Goal: Use online tool/utility: Utilize a website feature to perform a specific function

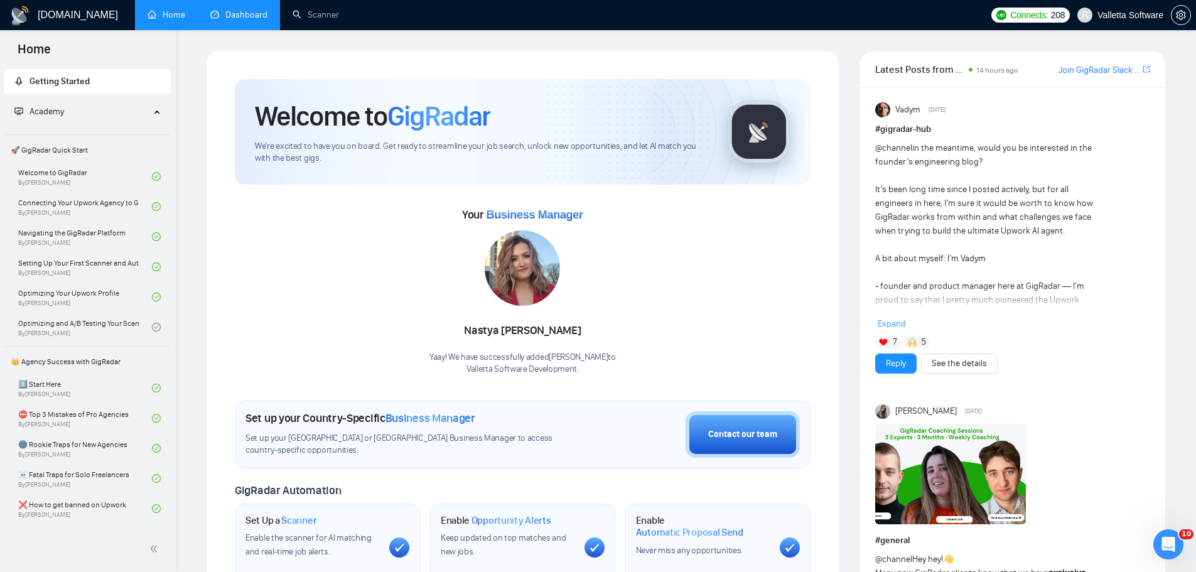
click at [257, 13] on link "Dashboard" at bounding box center [238, 14] width 57 height 11
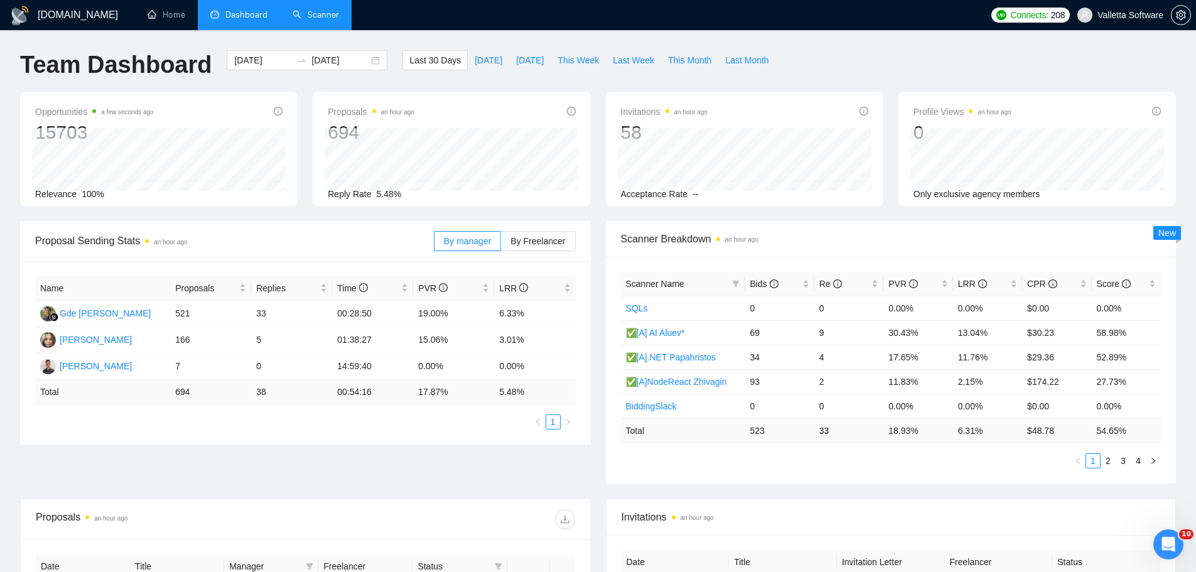
click at [311, 13] on link "Scanner" at bounding box center [315, 14] width 46 height 11
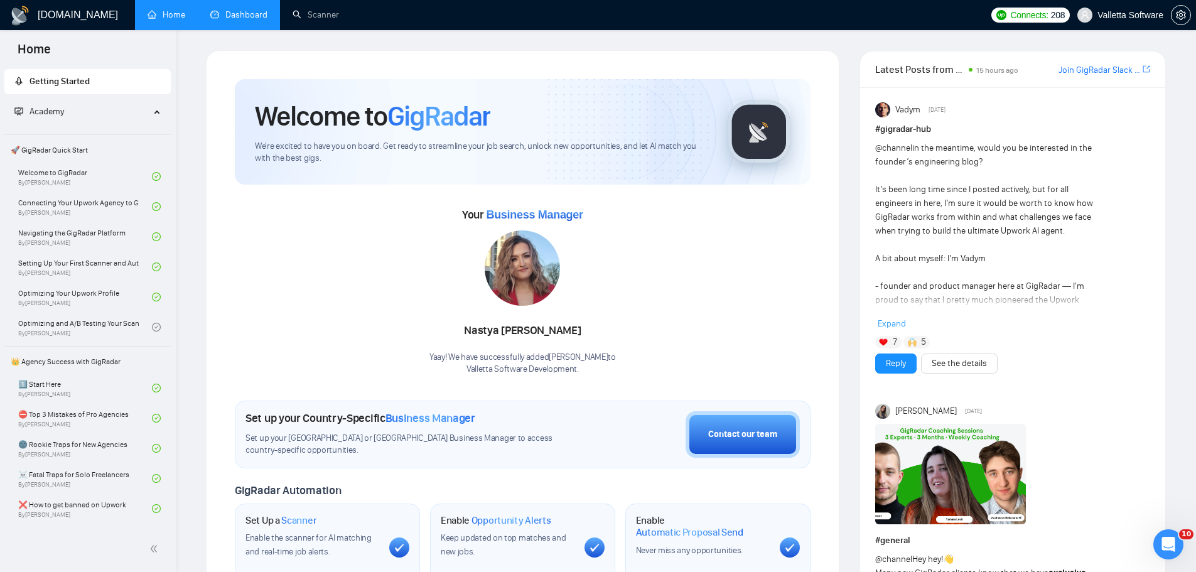
click at [248, 15] on link "Dashboard" at bounding box center [238, 14] width 57 height 11
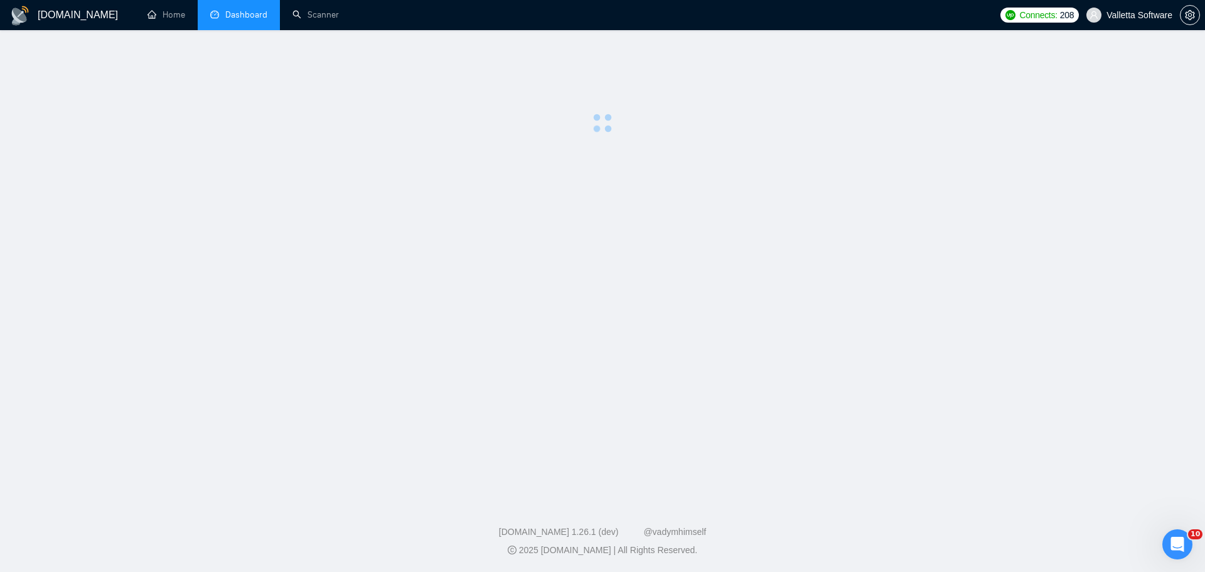
click at [352, 14] on ul "Home Dashboard Scanner" at bounding box center [563, 15] width 864 height 30
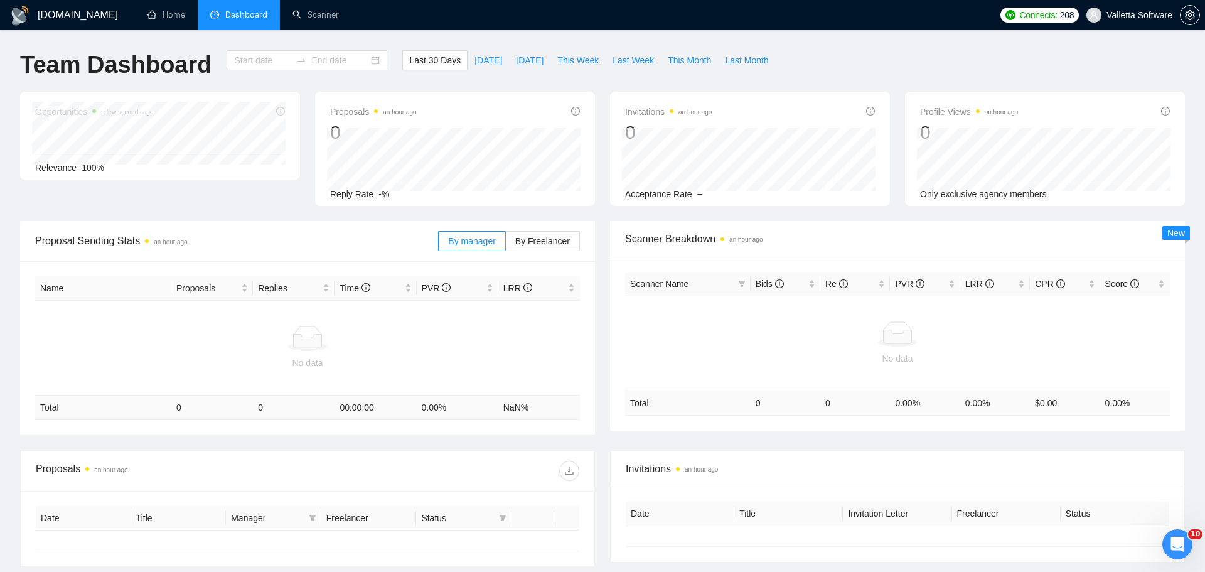
type input "[DATE]"
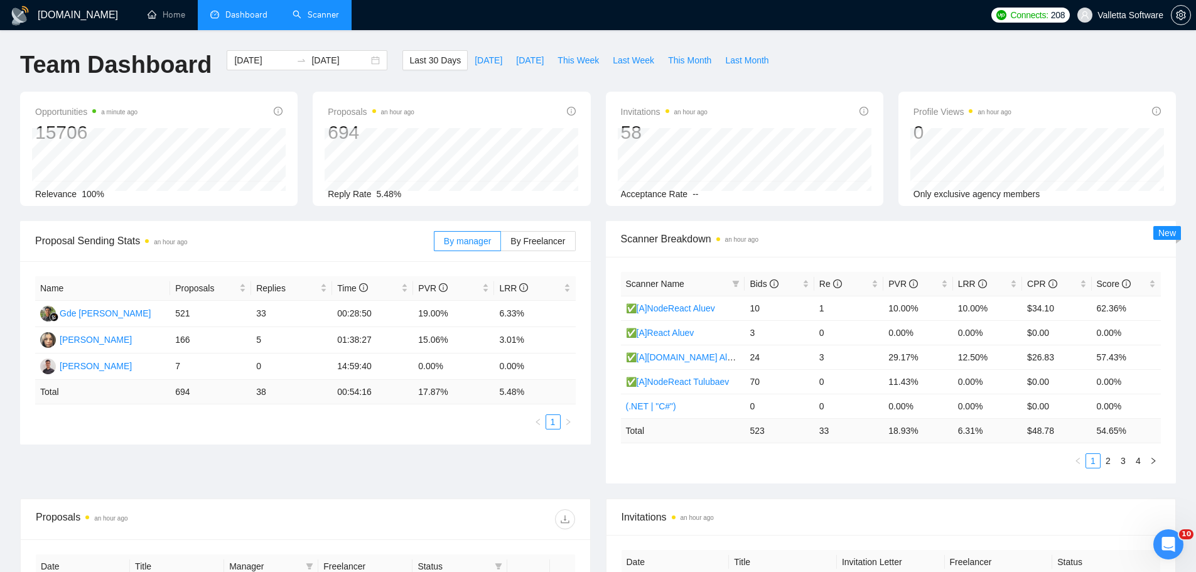
click at [301, 9] on link "Scanner" at bounding box center [315, 14] width 46 height 11
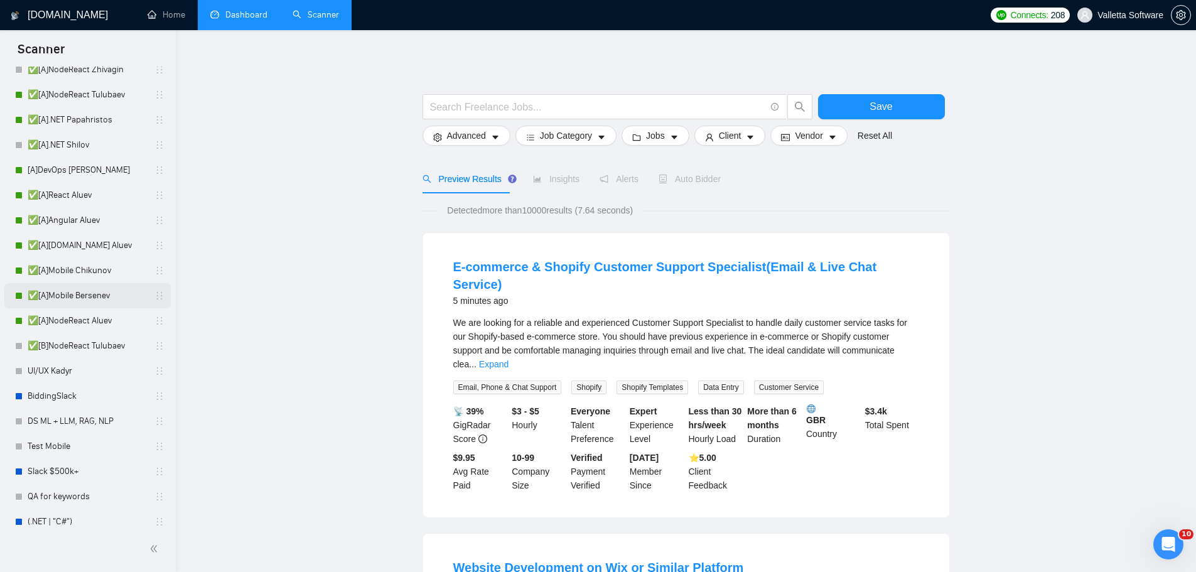
scroll to position [188, 0]
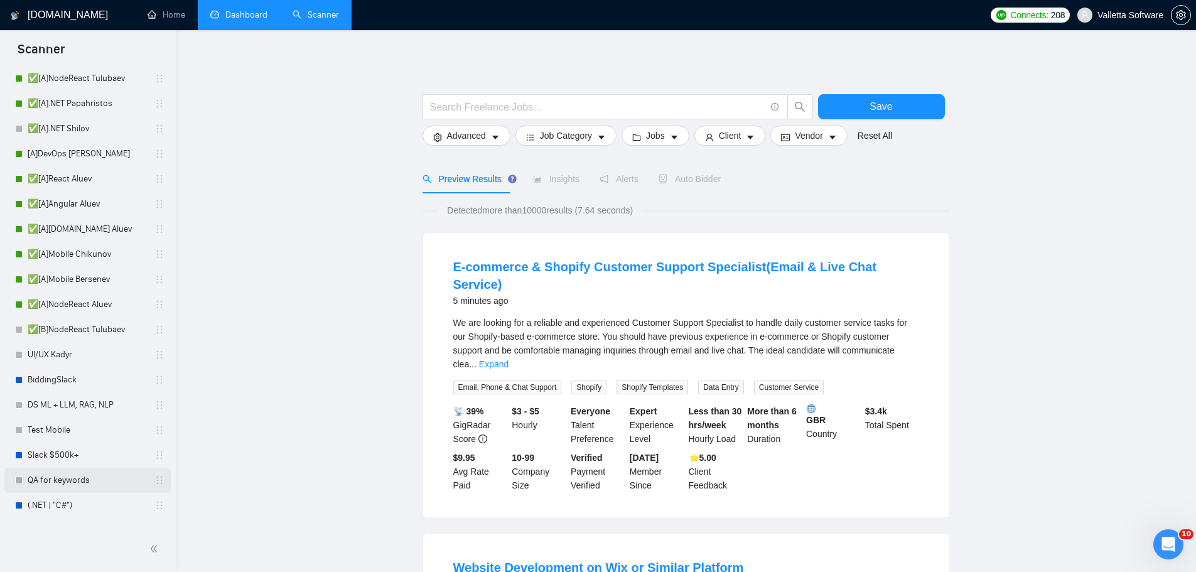
click at [62, 483] on link "QA for keywords" at bounding box center [87, 480] width 119 height 25
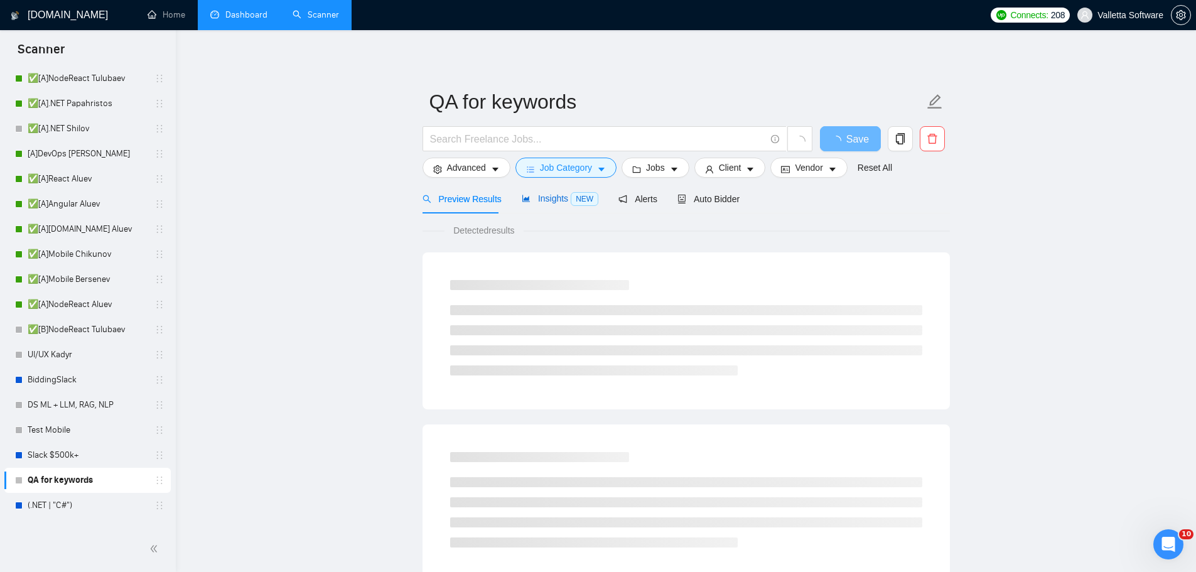
click at [557, 195] on span "Insights NEW" at bounding box center [560, 198] width 77 height 10
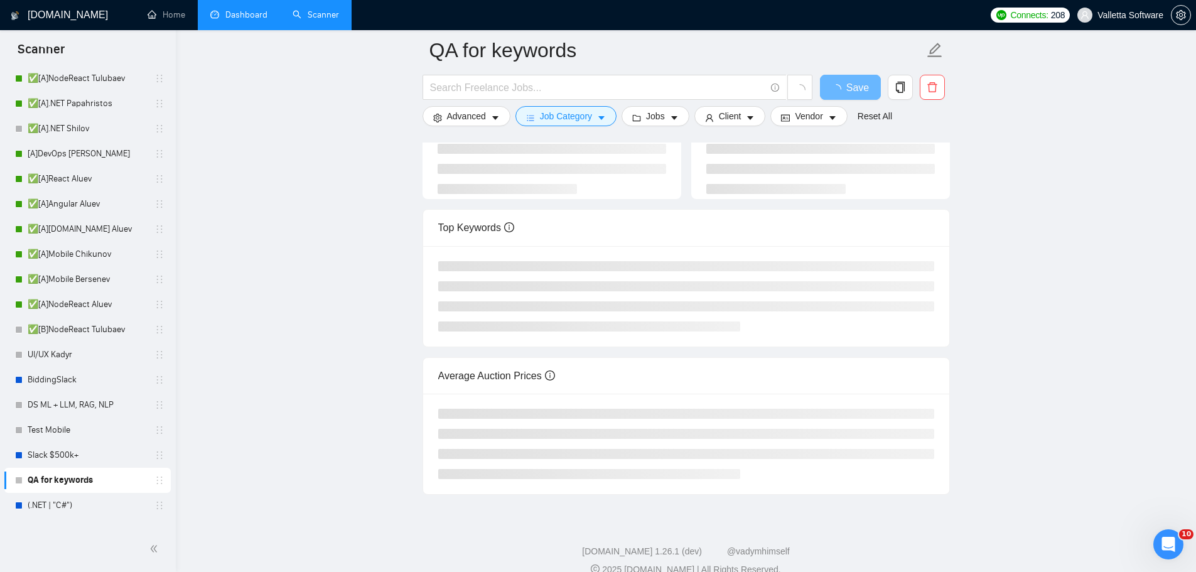
scroll to position [126, 0]
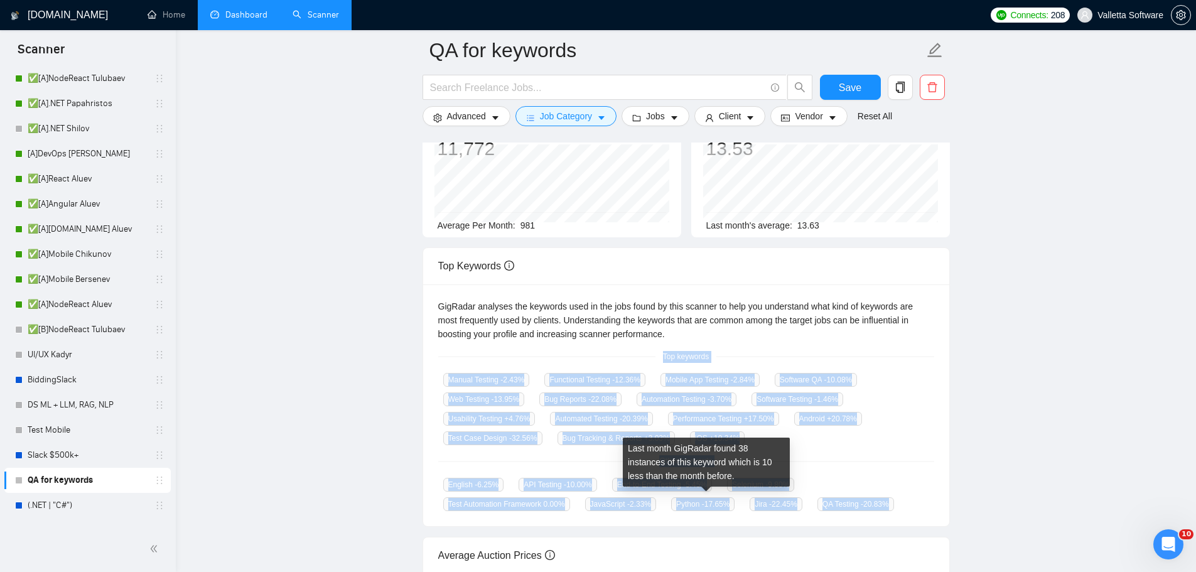
drag, startPoint x: 660, startPoint y: 355, endPoint x: 741, endPoint y: 506, distance: 171.3
click at [741, 506] on div "GigRadar analyses the keywords used in the jobs found by this scanner to help y…" at bounding box center [686, 405] width 526 height 242
copy div "Top keywords Manual Testing -2.43 % Functional Testing -12.36 % Mobile App Test…"
